Goal: Complete application form

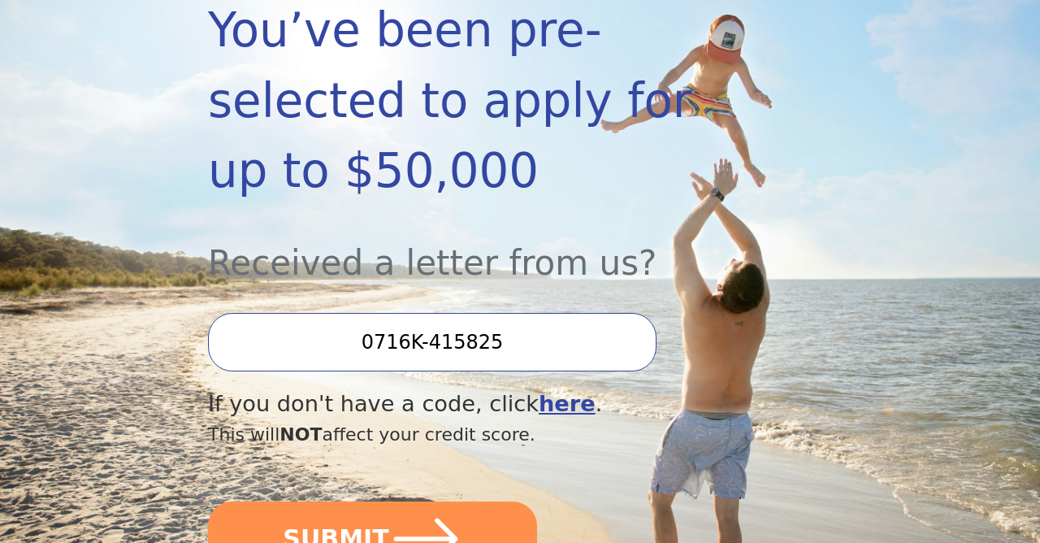
scroll to position [365, 0]
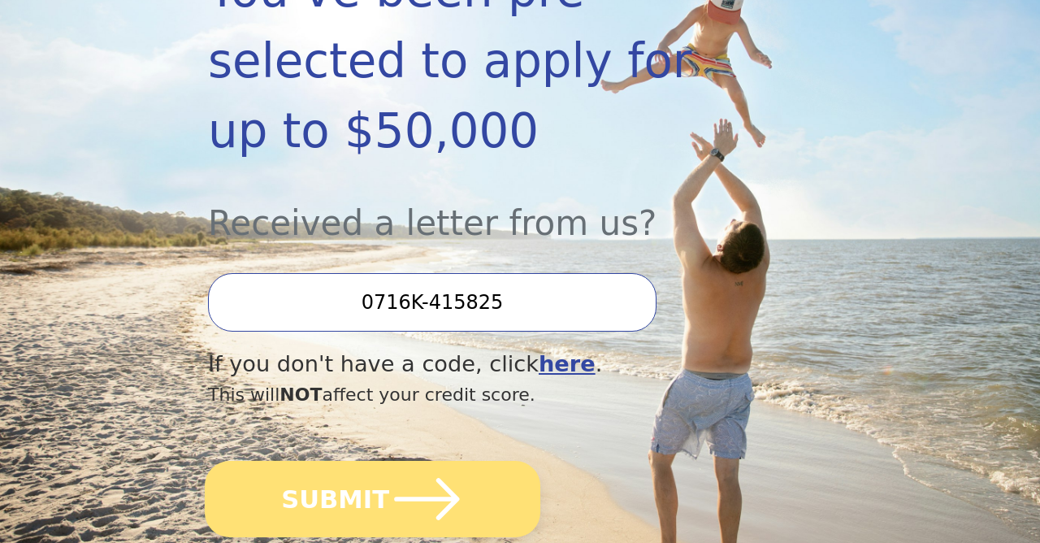
click at [443, 461] on icon "submit" at bounding box center [426, 498] width 75 height 75
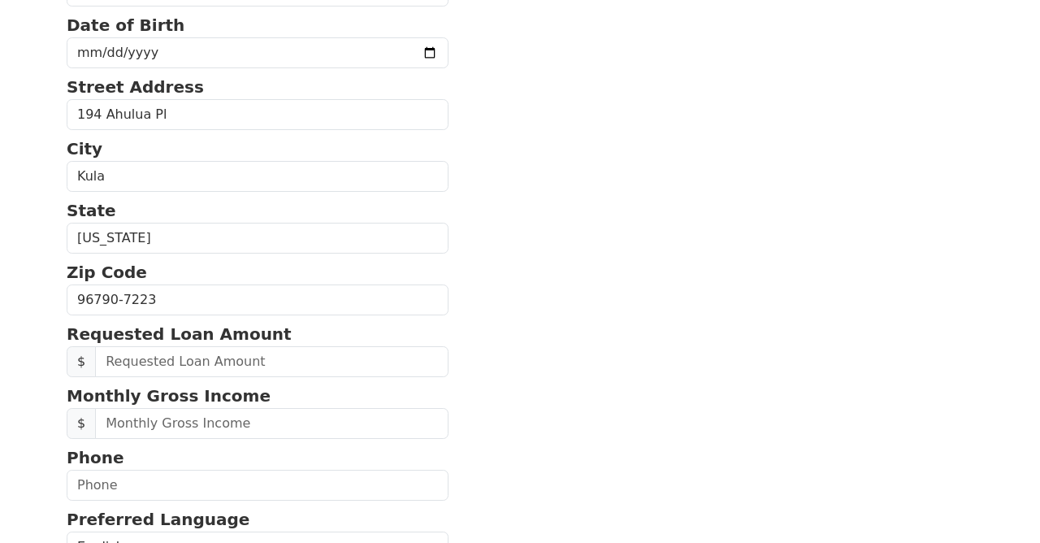
scroll to position [384, 0]
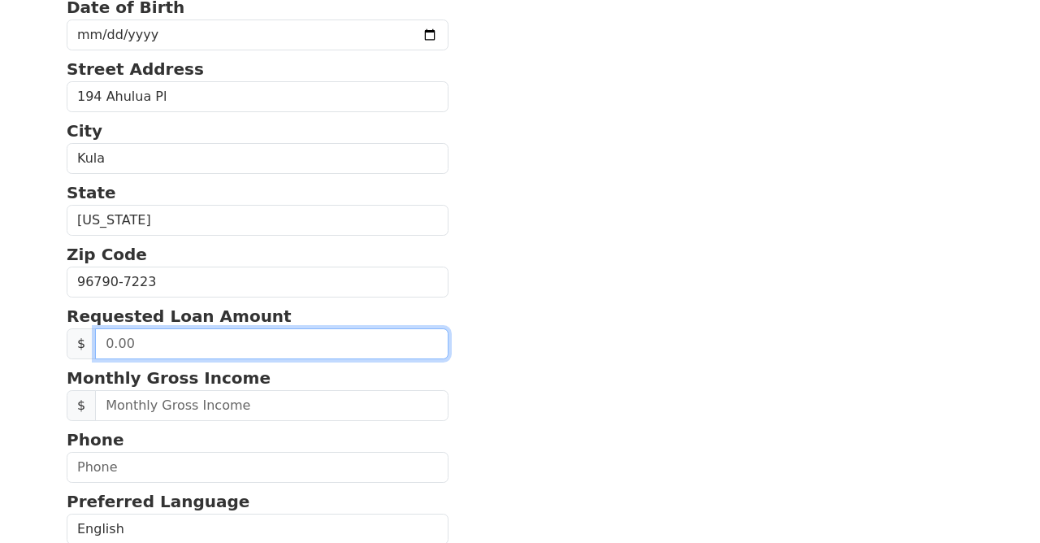
click at [266, 348] on input "text" at bounding box center [271, 343] width 353 height 31
type input "50,000.00"
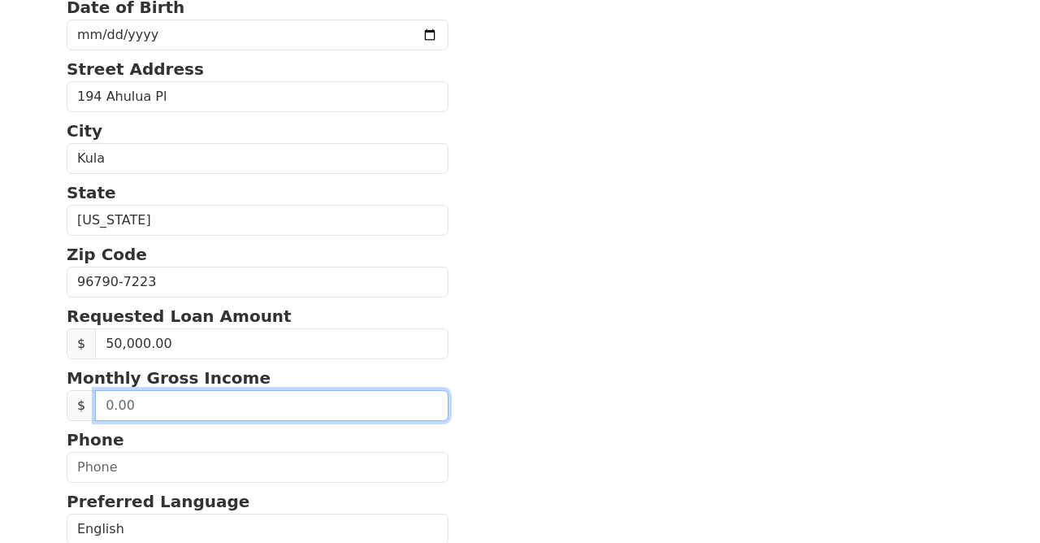
click at [240, 415] on input "text" at bounding box center [271, 405] width 353 height 31
type input "20,000.00"
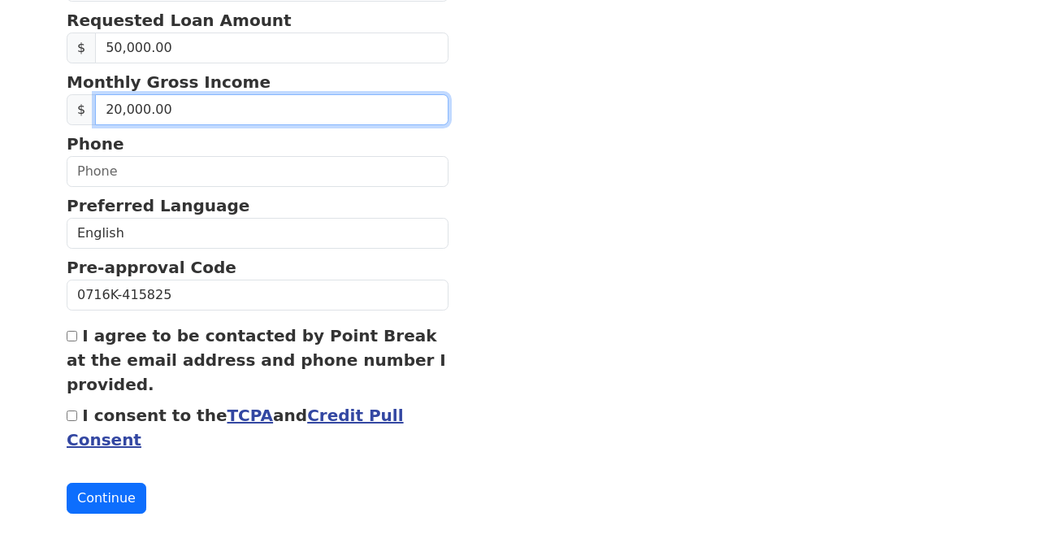
scroll to position [681, 0]
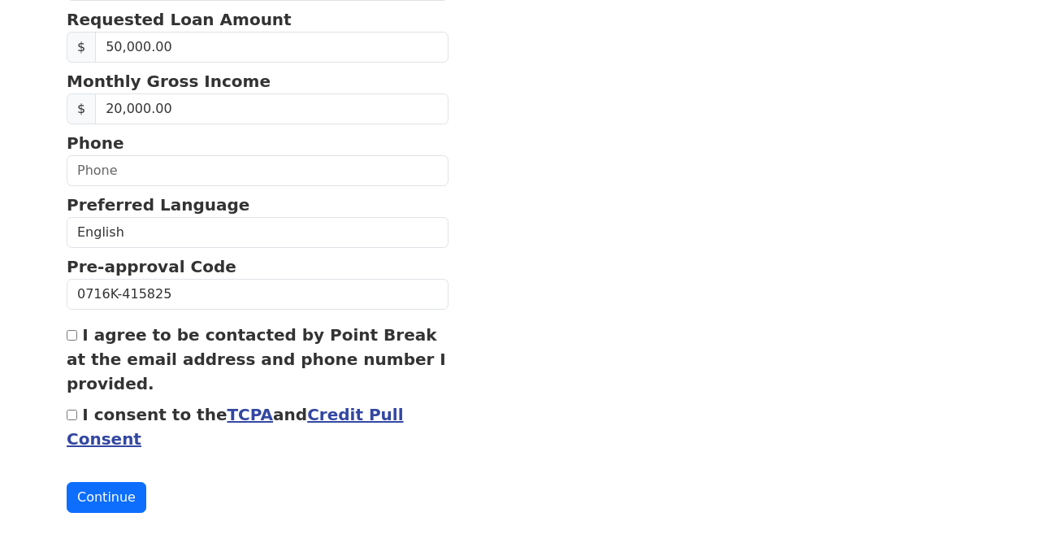
click at [69, 420] on input "I consent to the TCPA and Credit Pull Consent" at bounding box center [72, 414] width 11 height 11
checkbox input "true"
click at [70, 340] on input "I agree to be contacted by Point Break at the email address and phone number I …" at bounding box center [72, 335] width 11 height 11
checkbox input "true"
click at [92, 512] on button "Continue" at bounding box center [107, 497] width 80 height 31
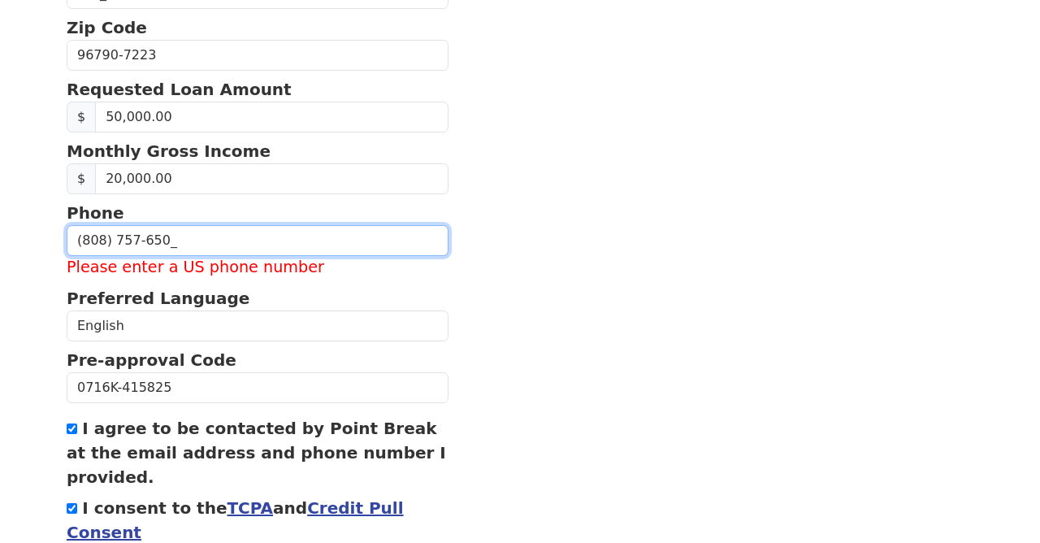
type input "(808) 757-6504"
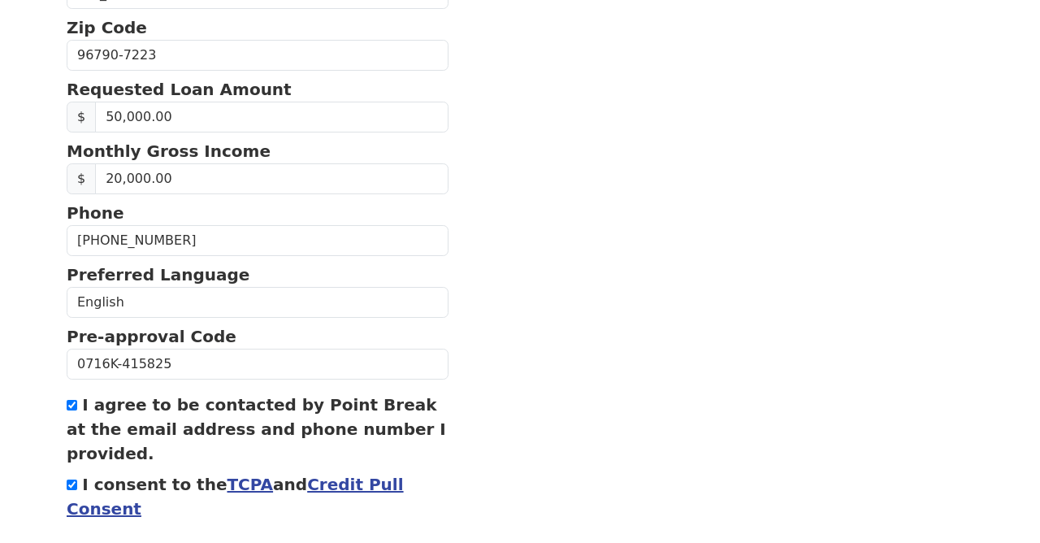
click at [452, 351] on section "First Name Sofia Last Name Malyshkina Email Address Please enter email Re-Enter…" at bounding box center [520, 17] width 906 height 1131
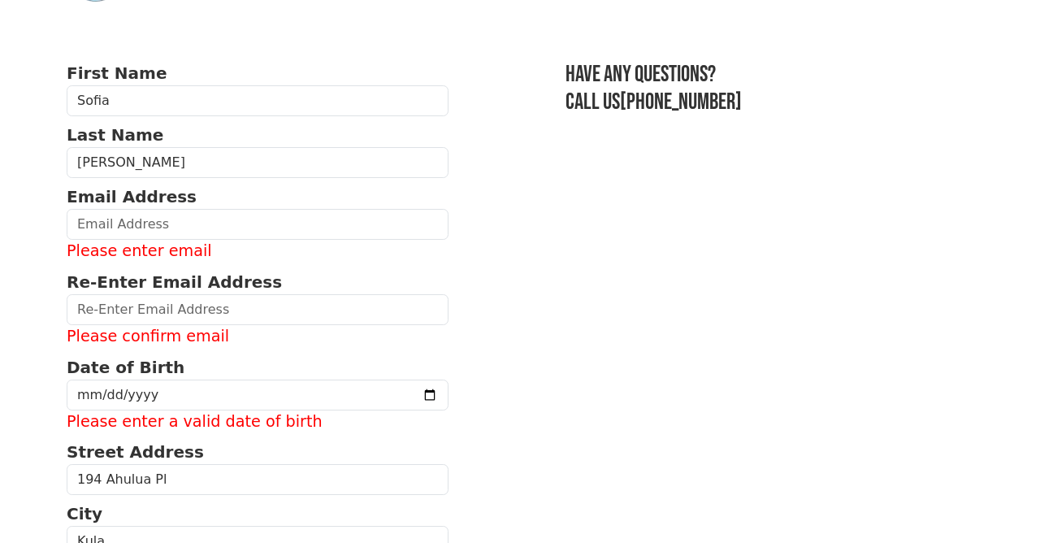
scroll to position [76, 0]
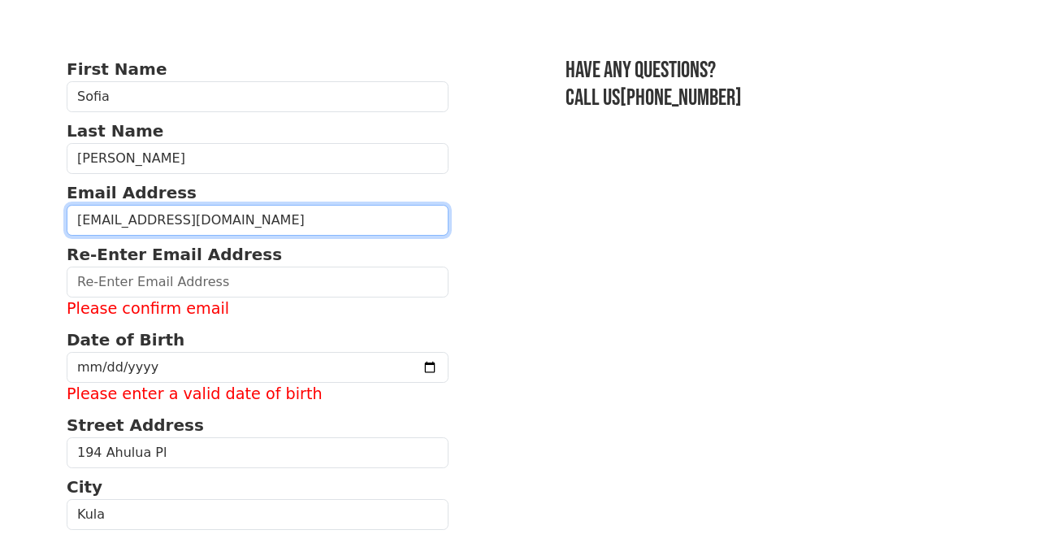
type input "sonykova808@gmail.com"
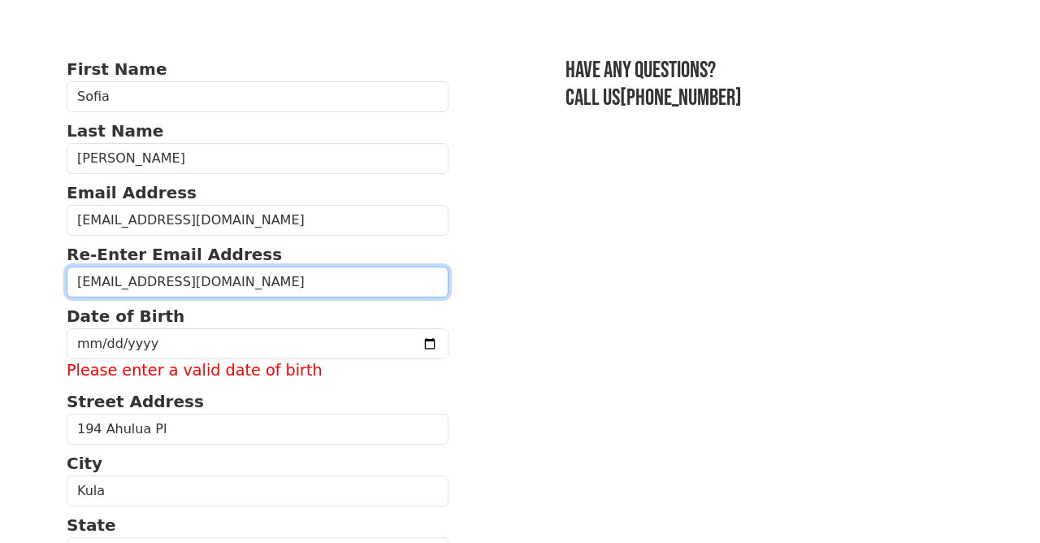
type input "sonykova808@gmail.com"
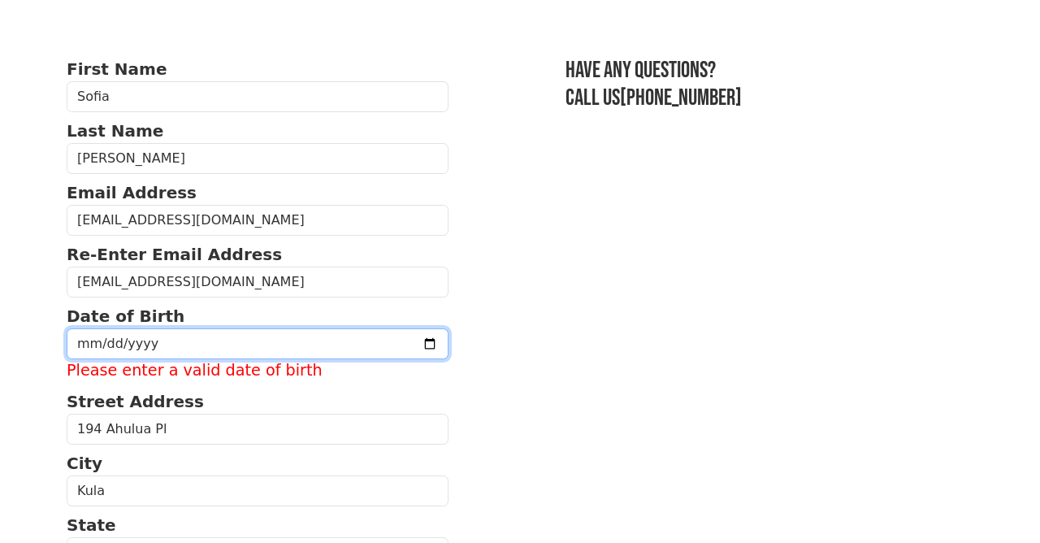
click at [218, 342] on input "date" at bounding box center [258, 343] width 382 height 31
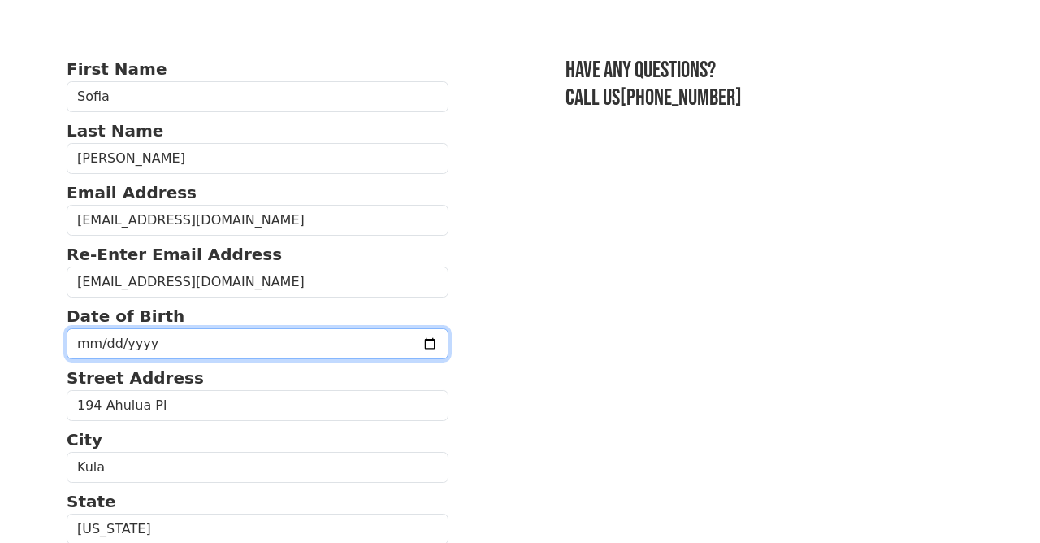
type input "1993-05-18"
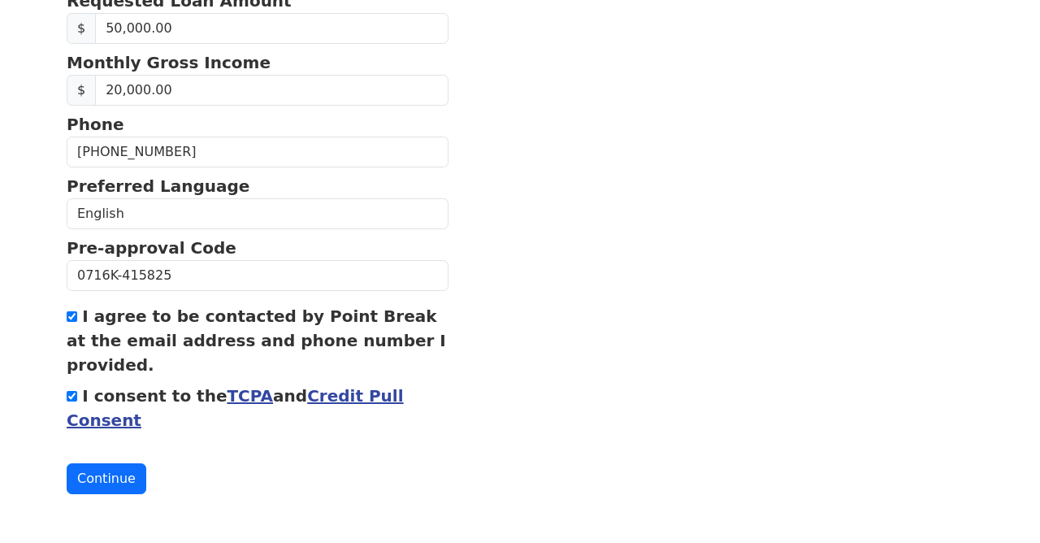
scroll to position [714, 0]
click at [123, 485] on button "Continue" at bounding box center [107, 478] width 80 height 31
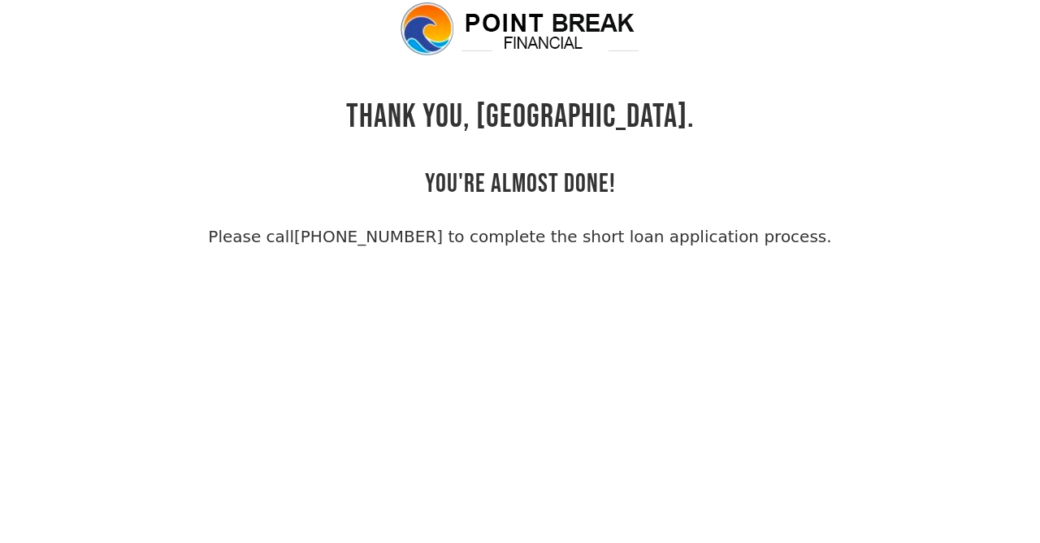
scroll to position [39, 0]
